Goal: Task Accomplishment & Management: Use online tool/utility

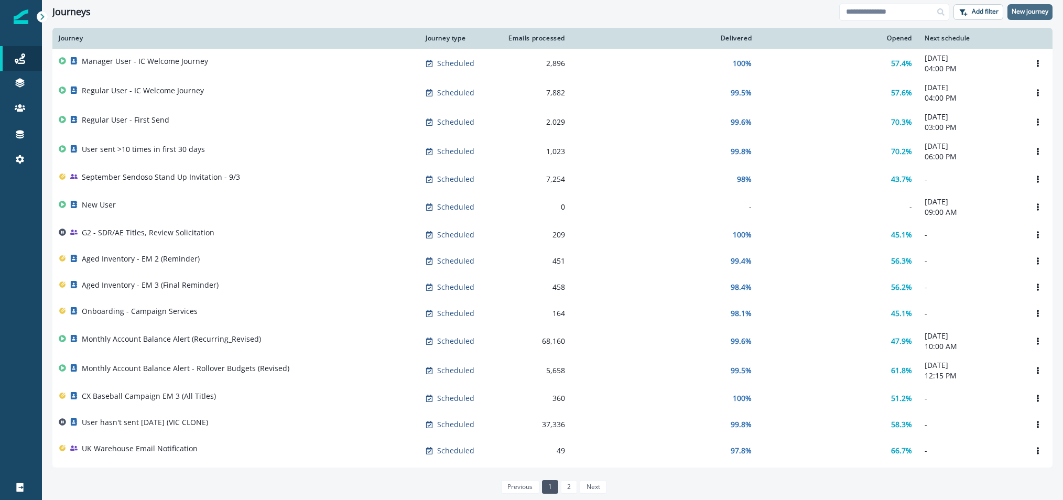
click at [1030, 8] on p "New journey" at bounding box center [1029, 11] width 37 height 7
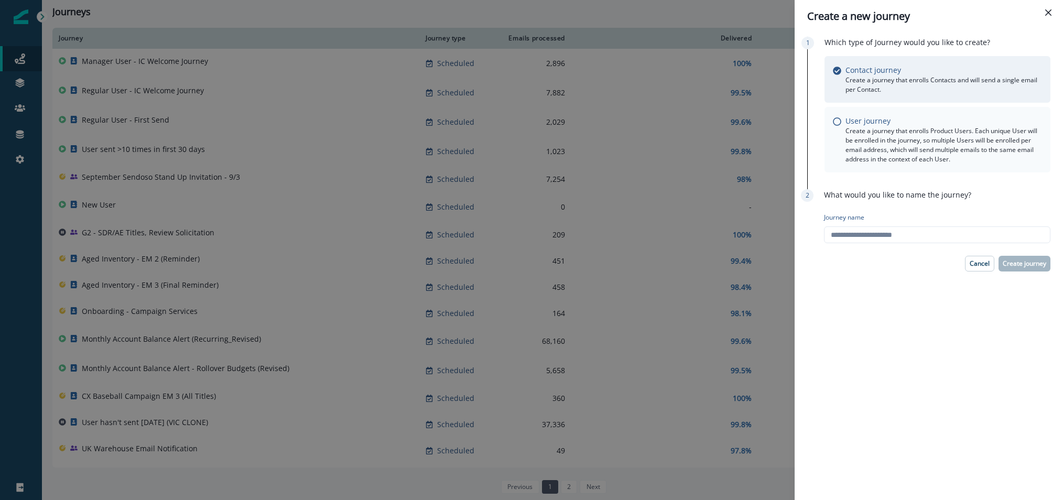
drag, startPoint x: 917, startPoint y: 136, endPoint x: 930, endPoint y: 152, distance: 21.3
click at [919, 137] on p "Create a journey that enrolls Product Users. Each unique User will be enrolled …" at bounding box center [943, 145] width 196 height 38
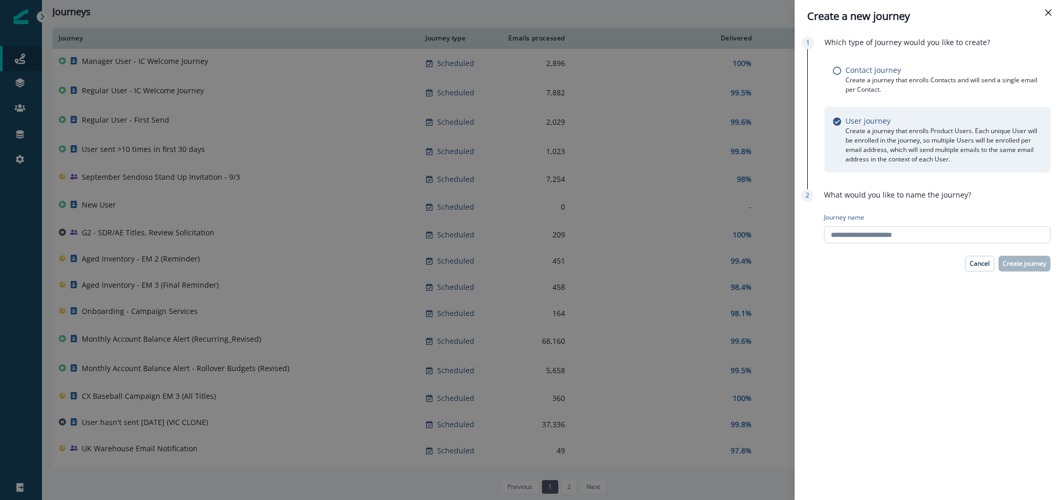
click at [950, 231] on input "Journey name" at bounding box center [937, 234] width 226 height 17
type input "****"
click at [1031, 270] on button "Create journey" at bounding box center [1024, 264] width 52 height 16
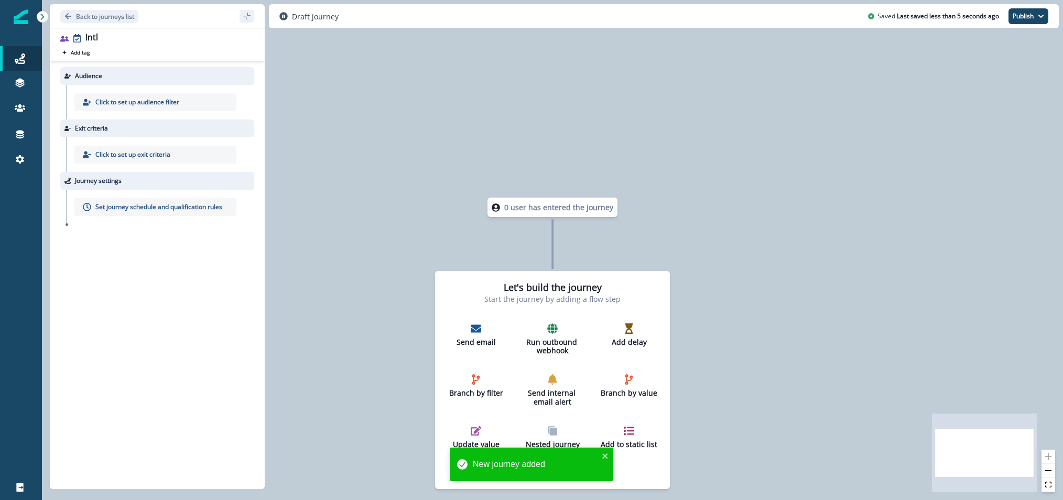
click at [143, 99] on p "Click to set up audience filter" at bounding box center [137, 101] width 84 height 9
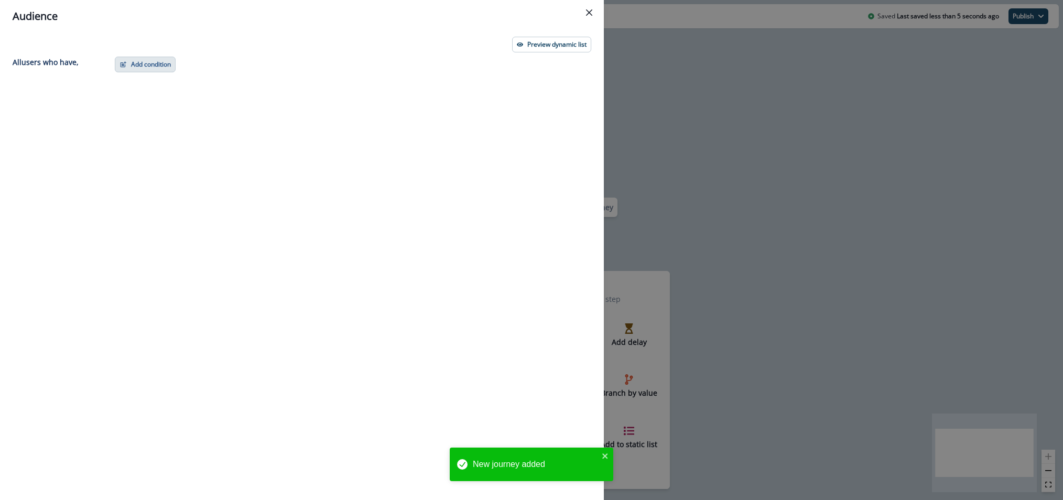
click at [146, 68] on button "Add condition" at bounding box center [145, 65] width 61 height 16
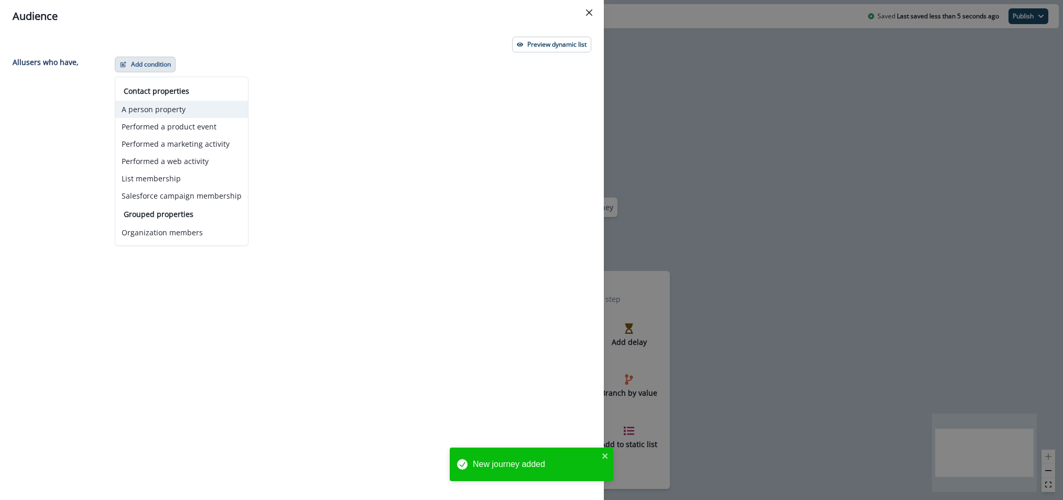
click at [155, 110] on button "A person property" at bounding box center [181, 109] width 133 height 17
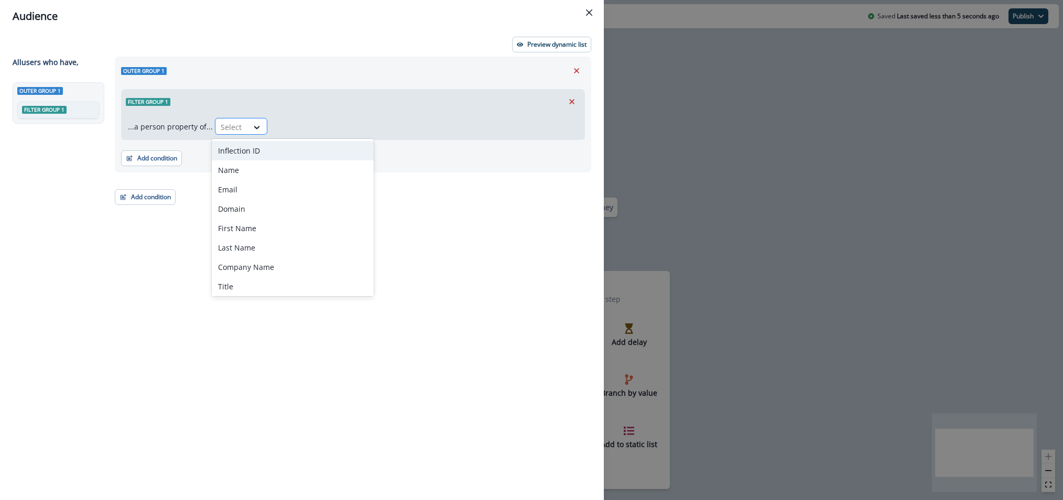
click at [232, 125] on div at bounding box center [232, 127] width 22 height 13
click at [243, 118] on div "Select" at bounding box center [231, 126] width 32 height 17
type input "*******"
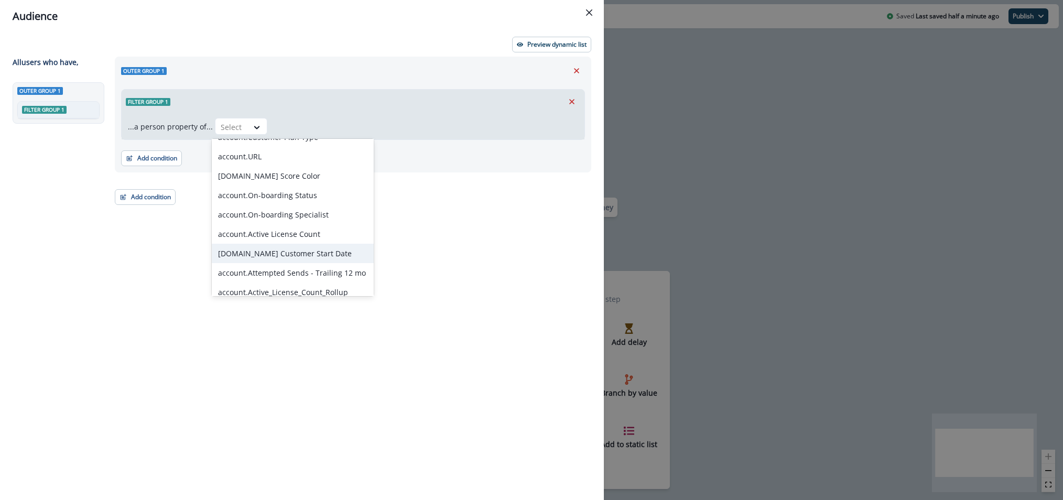
scroll to position [2191, 0]
